Goal: Answer question/provide support: Answer question/provide support

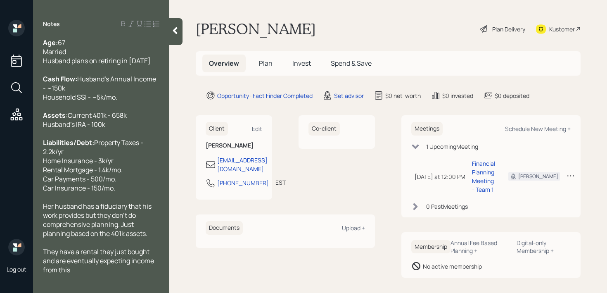
click at [88, 129] on span "Current 401k - 658k Husband's IRA - 100k" at bounding box center [85, 120] width 84 height 18
click at [120, 138] on div at bounding box center [101, 133] width 116 height 9
click at [120, 129] on div "Assets: Current 401k - 658k Husband's IRA - 100k" at bounding box center [101, 120] width 116 height 18
click at [77, 129] on span "Current 401k - 658k Husband's IRA - 100k" at bounding box center [85, 120] width 84 height 18
click at [86, 129] on span "Current 401k - 658k Husband's IRA - 100k" at bounding box center [85, 120] width 84 height 18
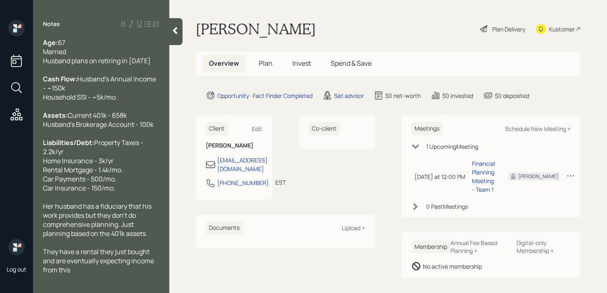
click at [96, 274] on div "They have a rental they just bought and are eventually expecting income from th…" at bounding box center [101, 260] width 116 height 27
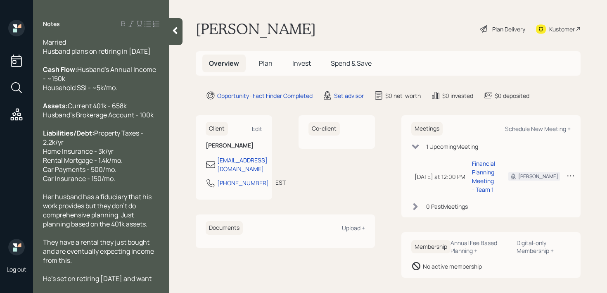
scroll to position [27, 0]
click at [566, 33] on div "Kustomer" at bounding box center [562, 29] width 26 height 9
click at [75, 284] on div "Notes Age: 67 Married Husband plans on retiring in April 2026 Cash Flow: Husban…" at bounding box center [101, 146] width 136 height 293
click at [79, 275] on div "He's set on retiring [DATE] and wants" at bounding box center [101, 278] width 116 height 9
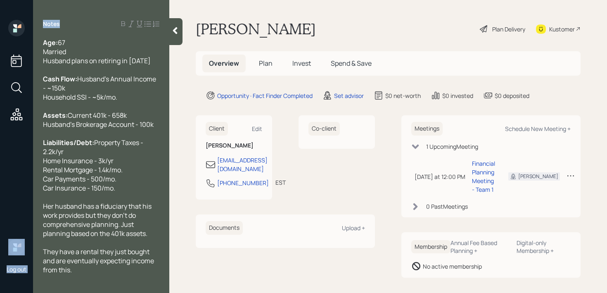
drag, startPoint x: 81, startPoint y: 283, endPoint x: 26, endPoint y: 14, distance: 274.9
click at [26, 14] on div "Log out Notes Age: 67 Married Husband plans on retiring in April 2026 Cash Flow…" at bounding box center [303, 146] width 607 height 293
click at [44, 44] on span "Age:" at bounding box center [50, 42] width 15 height 9
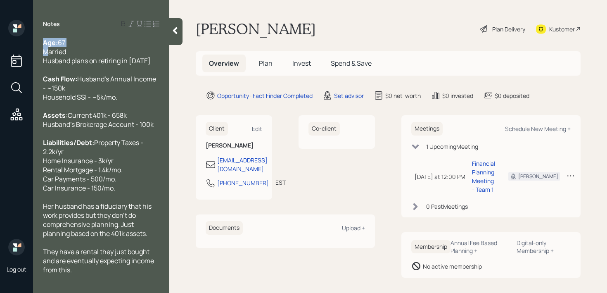
click at [44, 44] on span "Age:" at bounding box center [50, 42] width 15 height 9
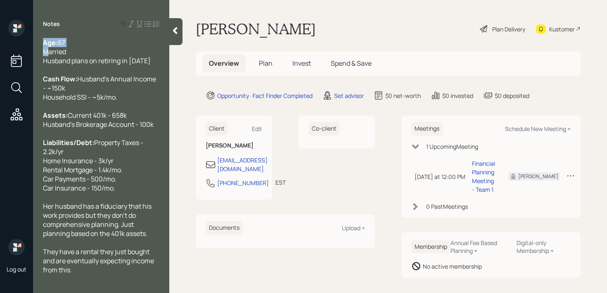
click at [44, 44] on span "Age:" at bounding box center [50, 42] width 15 height 9
click at [84, 43] on div "Age: 67 Married Husband plans on retiring in April 2026" at bounding box center [101, 51] width 116 height 27
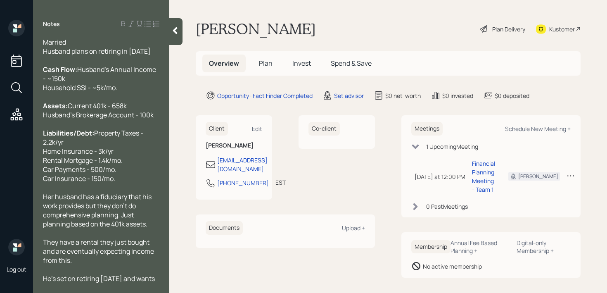
drag, startPoint x: 44, startPoint y: 43, endPoint x: 155, endPoint y: 303, distance: 282.6
click at [155, 292] on html "Log out Notes Age: 67 Married Husband plans on retiring in April 2026 Cash Flow…" at bounding box center [303, 146] width 607 height 293
copy div "Age: 67 Married Husband plans on retiring in April 2026 Cash Flow: Husband's An…"
click at [137, 282] on div "He's set on retiring [DATE] and wants" at bounding box center [101, 278] width 116 height 9
click at [179, 33] on icon at bounding box center [175, 30] width 8 height 8
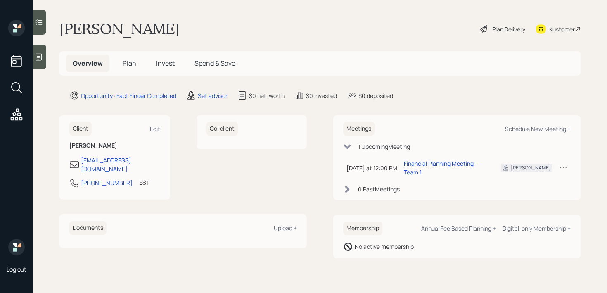
click at [186, 19] on main "Lisa Dasilva Plan Delivery Kustomer Overview Plan Invest Spend & Save Opportuni…" at bounding box center [320, 146] width 574 height 293
click at [41, 61] on icon at bounding box center [39, 57] width 8 height 8
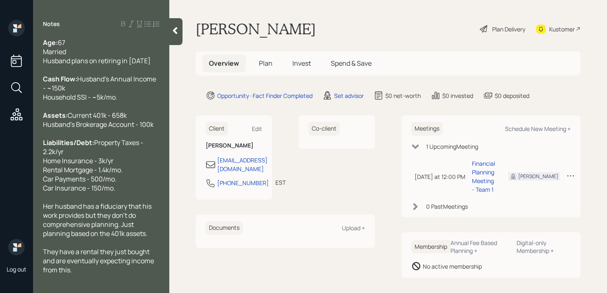
scroll to position [27, 0]
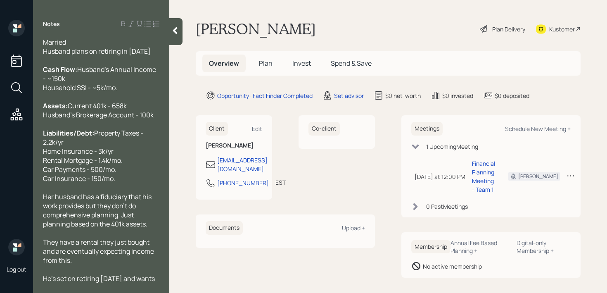
click at [178, 31] on icon at bounding box center [175, 30] width 8 height 8
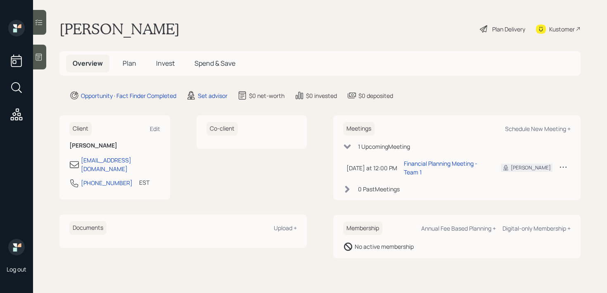
click at [38, 53] on icon at bounding box center [39, 57] width 8 height 8
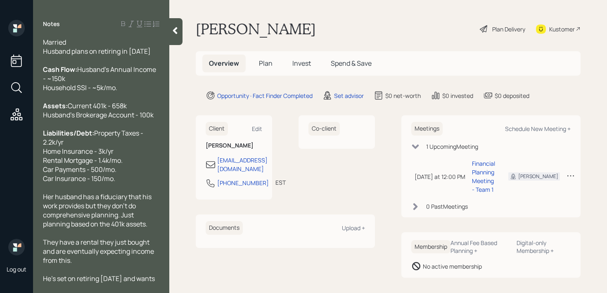
click at [175, 36] on div at bounding box center [175, 31] width 13 height 27
